Goal: Task Accomplishment & Management: Use online tool/utility

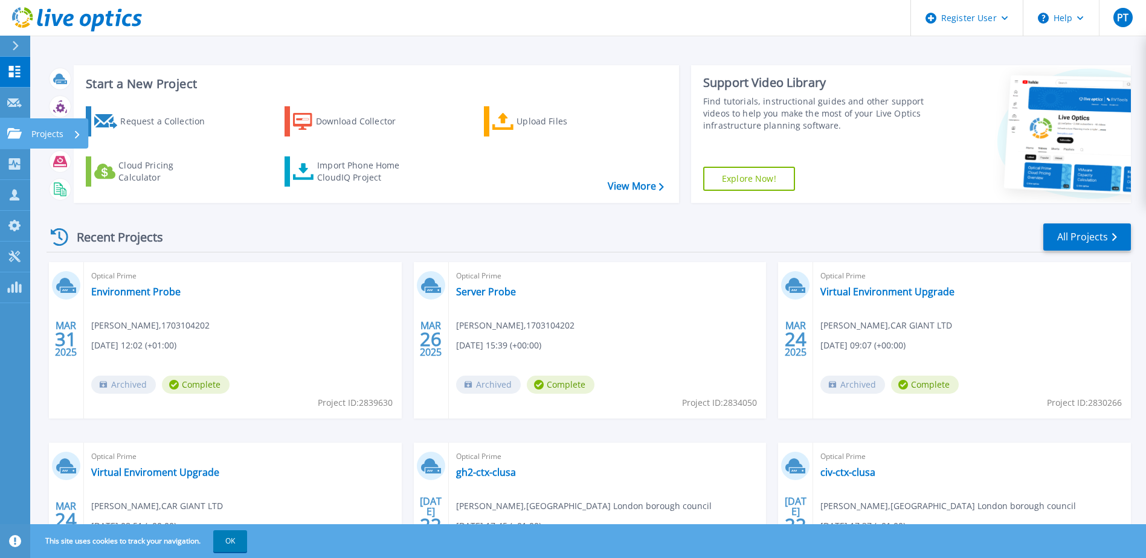
click at [15, 139] on link "Projects Projects" at bounding box center [15, 133] width 30 height 31
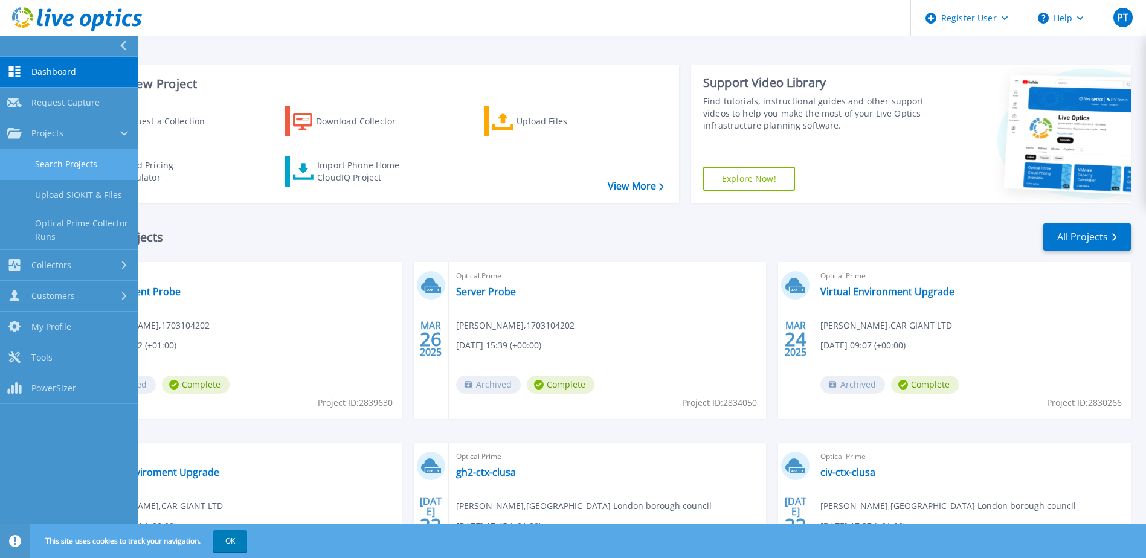
click at [97, 170] on link "Search Projects" at bounding box center [69, 164] width 138 height 31
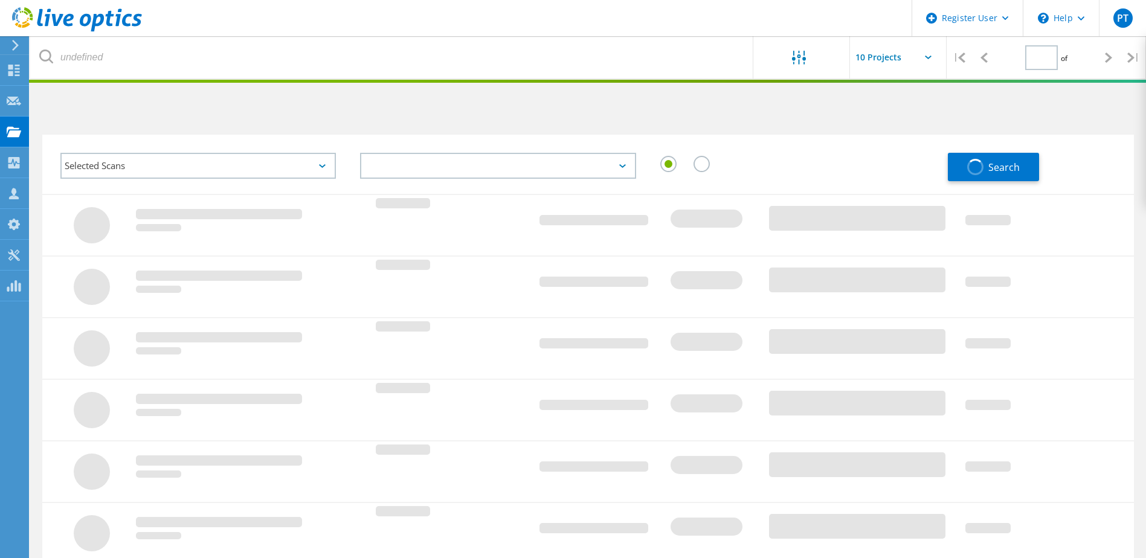
type input "1"
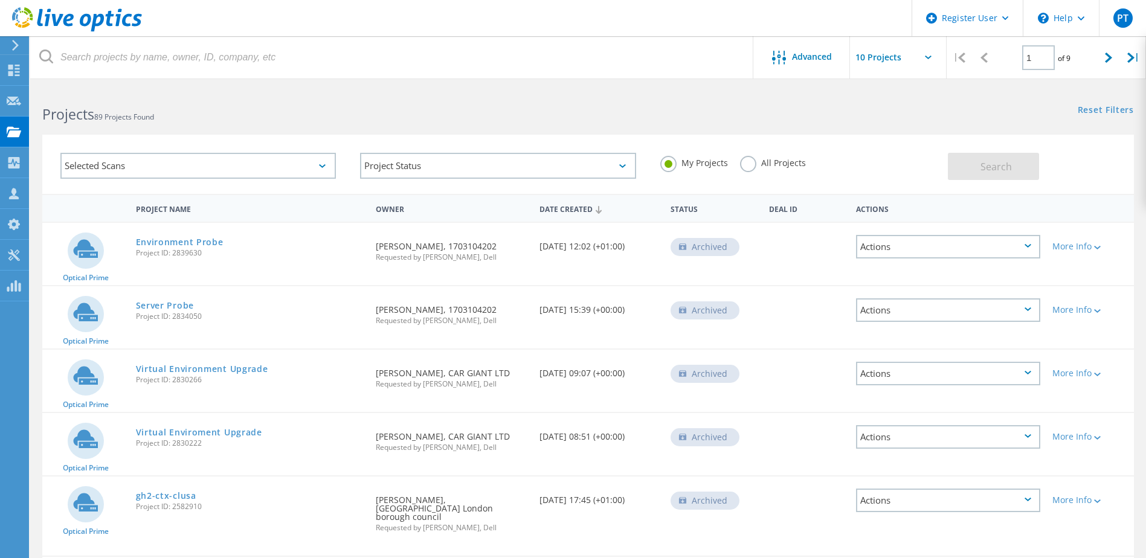
click at [273, 161] on div "Selected Scans" at bounding box center [198, 166] width 276 height 26
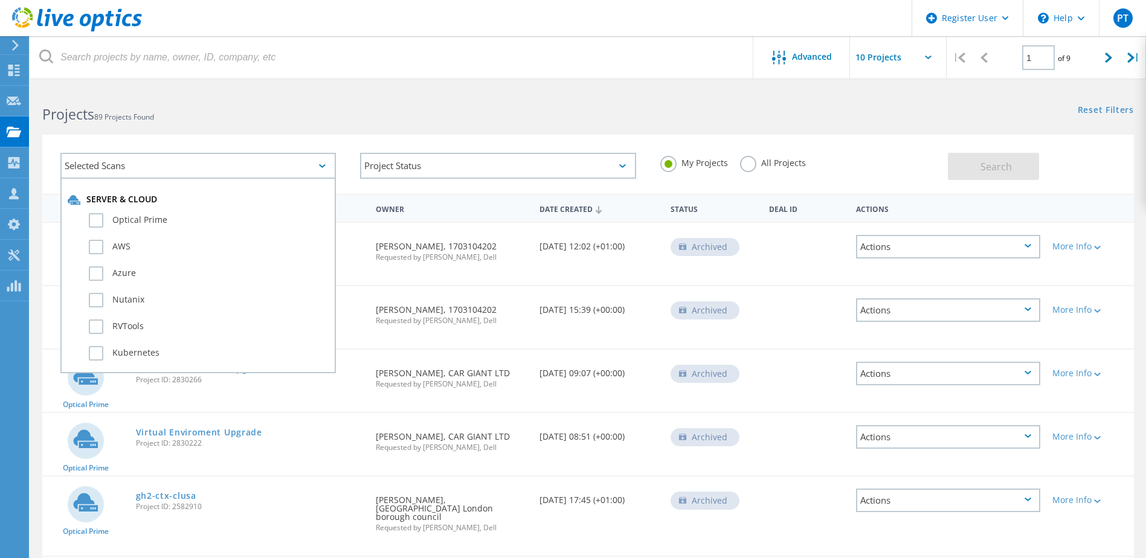
click at [273, 161] on div "Selected Scans" at bounding box center [198, 166] width 276 height 26
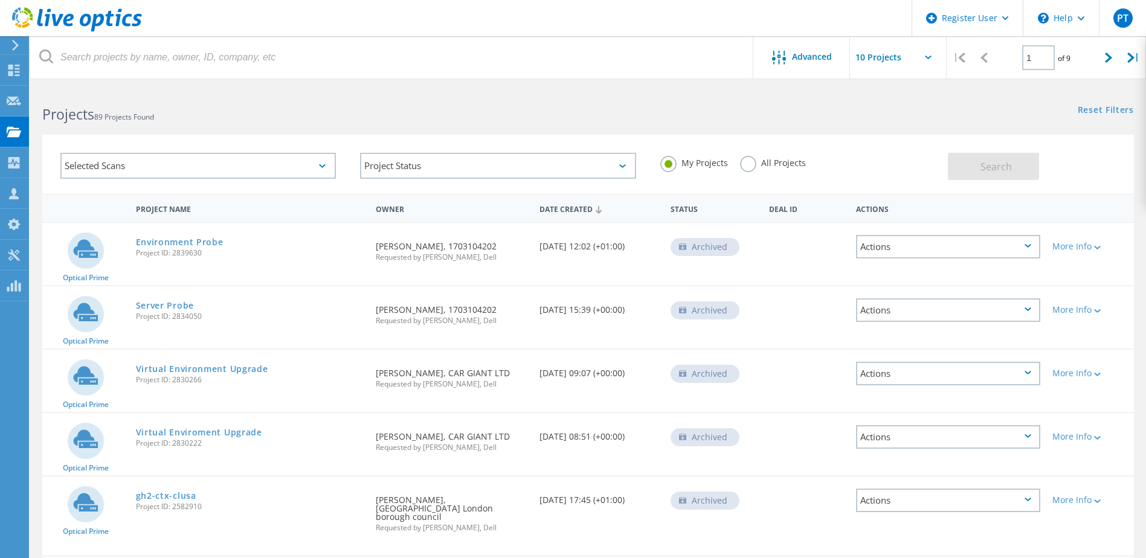
drag, startPoint x: 752, startPoint y: 166, endPoint x: 702, endPoint y: 166, distance: 50.2
click at [752, 166] on label "All Projects" at bounding box center [773, 161] width 66 height 11
click at [0, 0] on input "All Projects" at bounding box center [0, 0] width 0 height 0
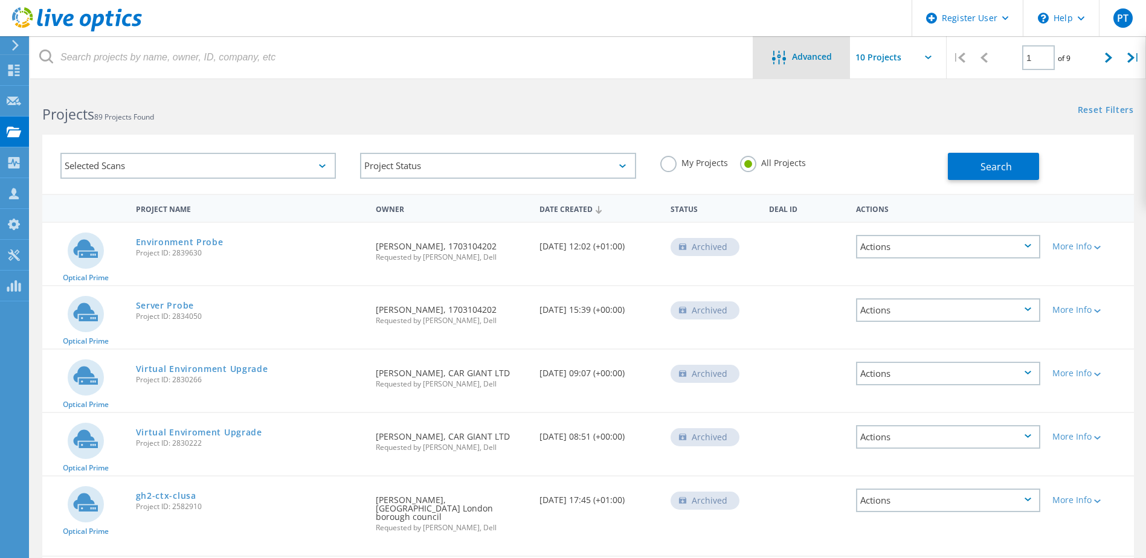
click at [806, 53] on span "Advanced" at bounding box center [812, 57] width 40 height 8
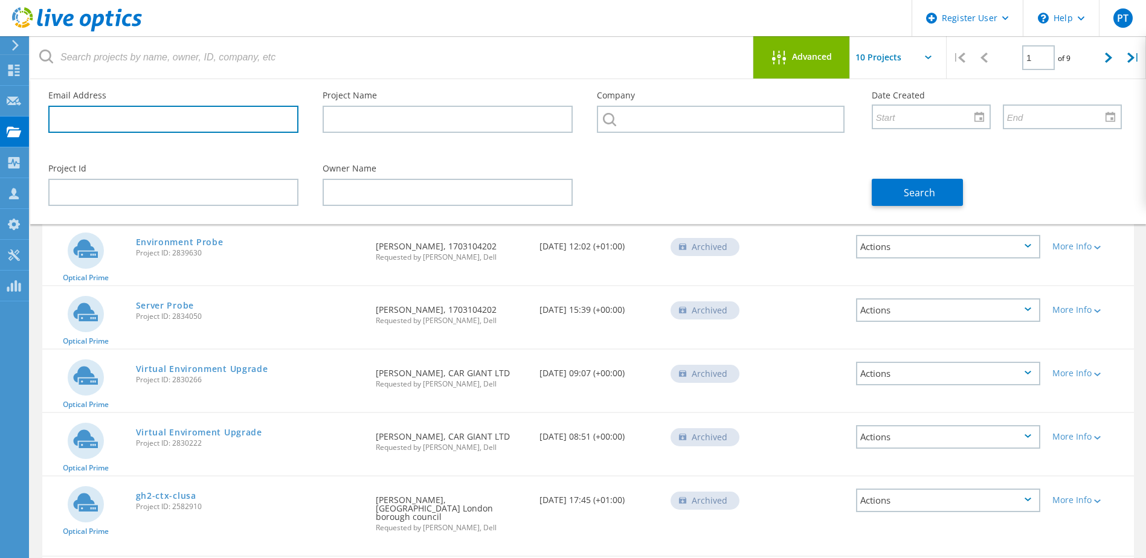
click at [153, 109] on input "text" at bounding box center [173, 119] width 250 height 27
click at [255, 115] on input "text" at bounding box center [173, 119] width 250 height 27
paste input "[EMAIL_ADDRESS][DOMAIN_NAME]"
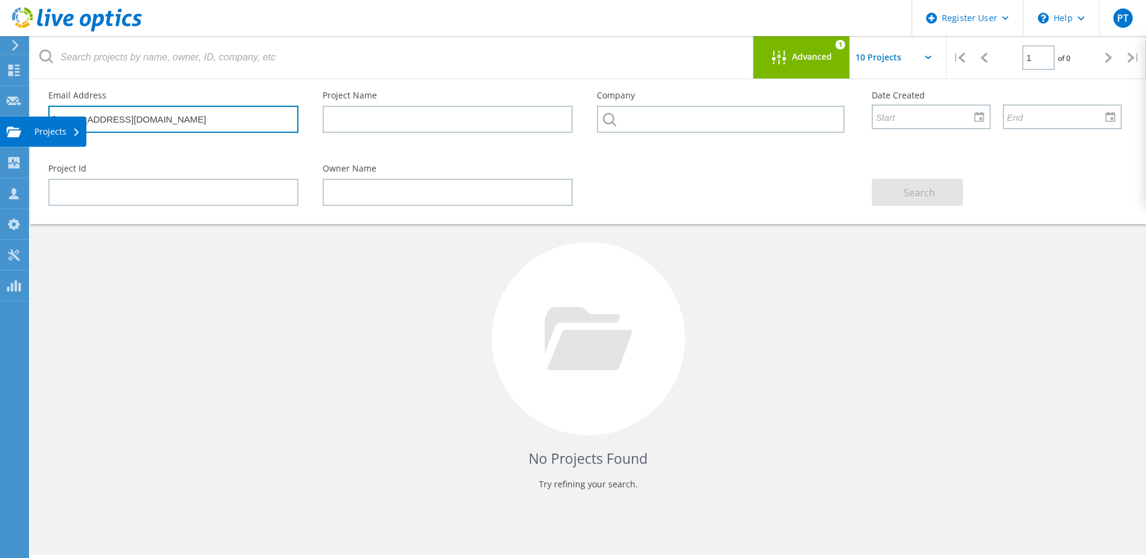
drag, startPoint x: 154, startPoint y: 123, endPoint x: 28, endPoint y: 123, distance: 125.7
click at [30, 123] on div "Email Address [EMAIL_ADDRESS][DOMAIN_NAME] Project Name Company Date Created Pr…" at bounding box center [588, 151] width 1116 height 145
paste input "robins"
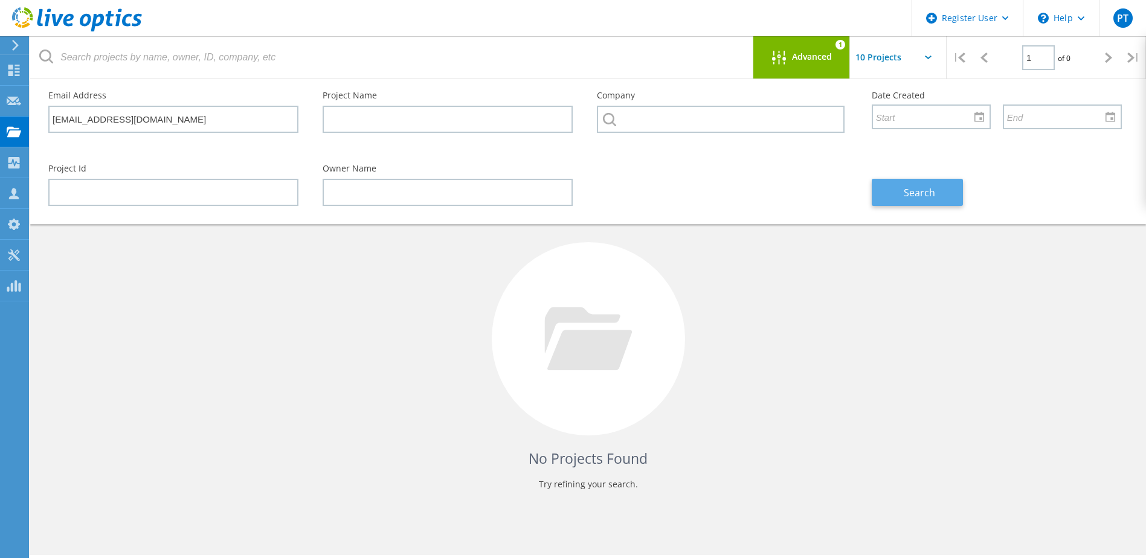
click at [918, 202] on button "Search" at bounding box center [917, 192] width 91 height 27
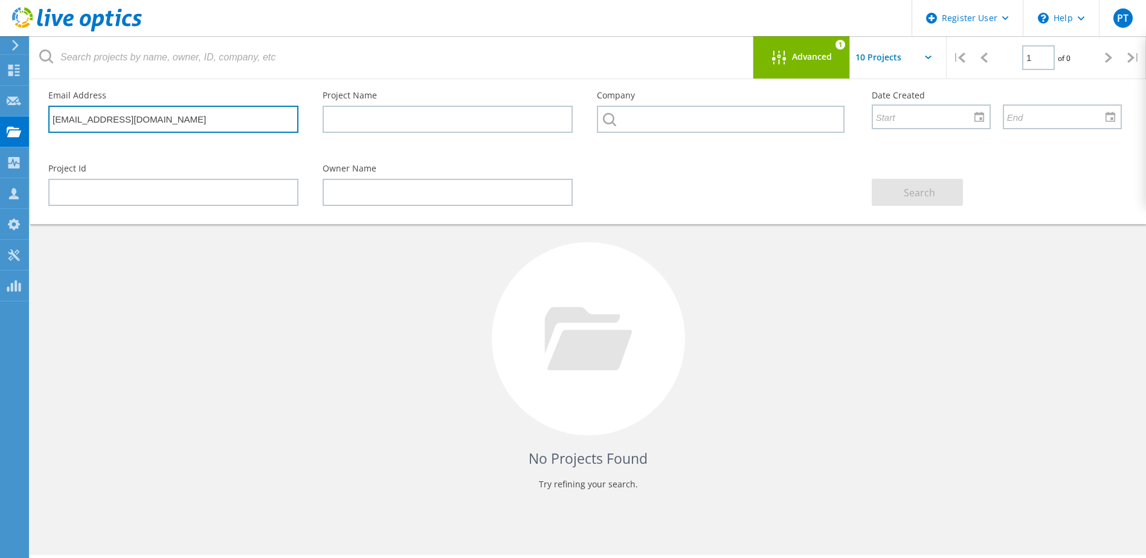
click at [225, 123] on input "[EMAIL_ADDRESS][DOMAIN_NAME]" at bounding box center [173, 119] width 250 height 27
drag, startPoint x: 147, startPoint y: 120, endPoint x: -173, endPoint y: 85, distance: 322.1
click at [0, 85] on html "Register User \n Help Explore Helpful Articles Contact Support PT Dell User [PE…" at bounding box center [573, 296] width 1146 height 592
paste input "danielfo"
type input "[EMAIL_ADDRESS][DOMAIN_NAME]"
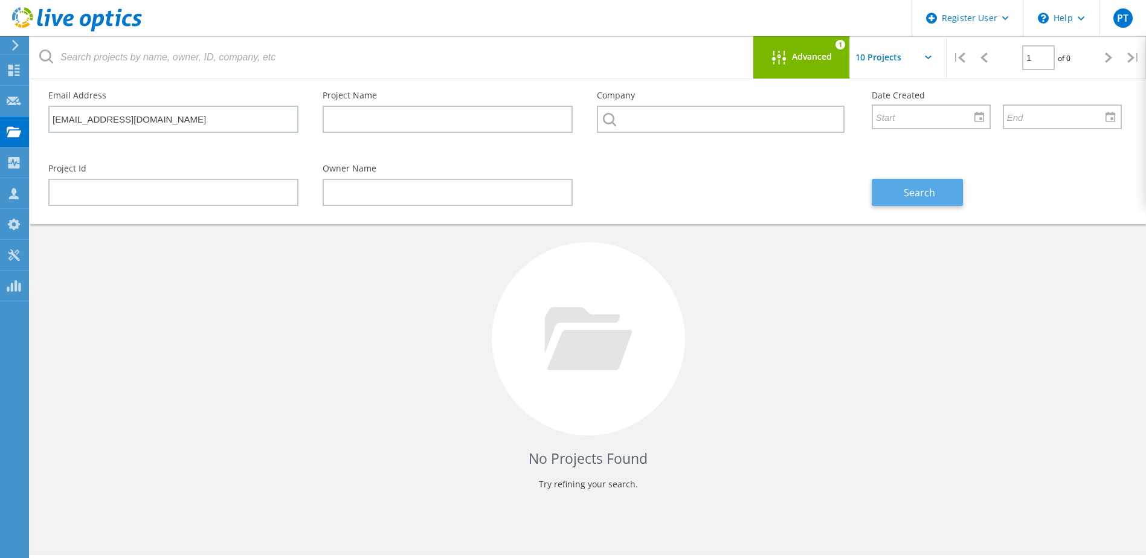
click at [934, 202] on button "Search" at bounding box center [917, 192] width 91 height 27
